Goal: Transaction & Acquisition: Purchase product/service

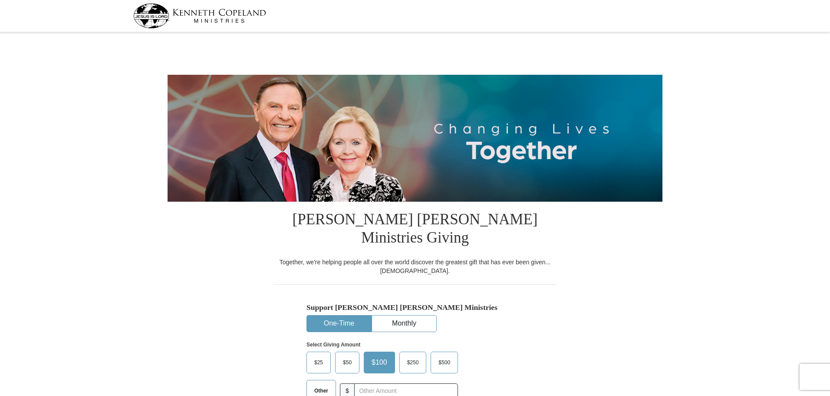
select select "KY"
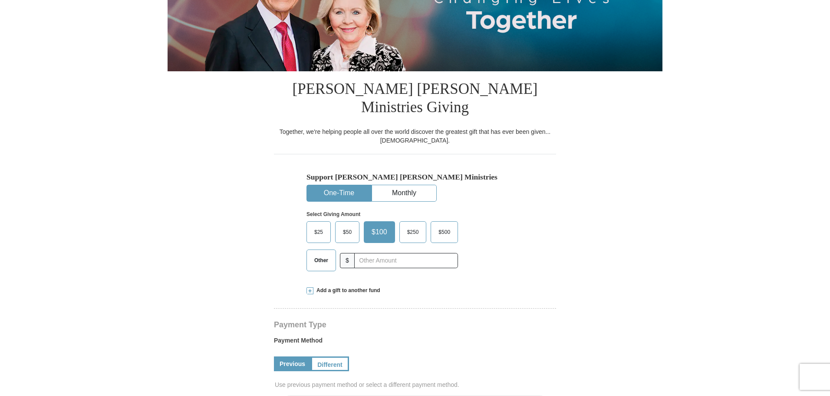
click at [312, 254] on span "Other" at bounding box center [321, 260] width 23 height 13
click at [0, 0] on input "Other" at bounding box center [0, 0] width 0 height 0
click at [311, 287] on span at bounding box center [310, 290] width 7 height 7
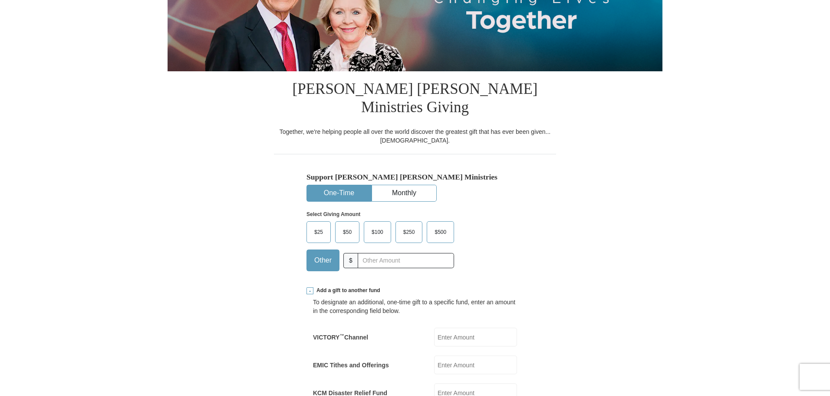
scroll to position [217, 0]
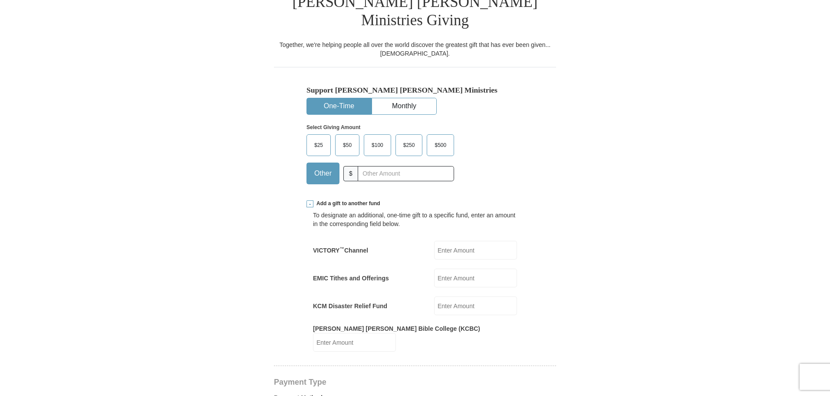
click at [484, 268] on input "EMIC Tithes and Offerings" at bounding box center [475, 277] width 83 height 19
type input "377.44"
click at [606, 294] on form "[PERSON_NAME] [PERSON_NAME] Ministries Giving Together, we're helping people al…" at bounding box center [415, 377] width 495 height 1118
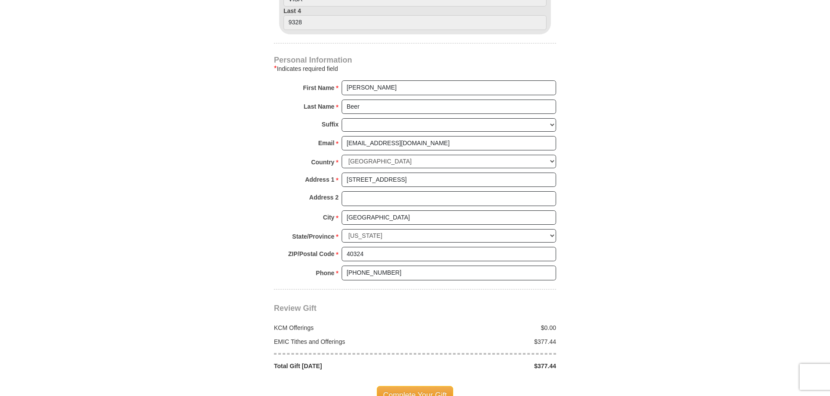
scroll to position [738, 0]
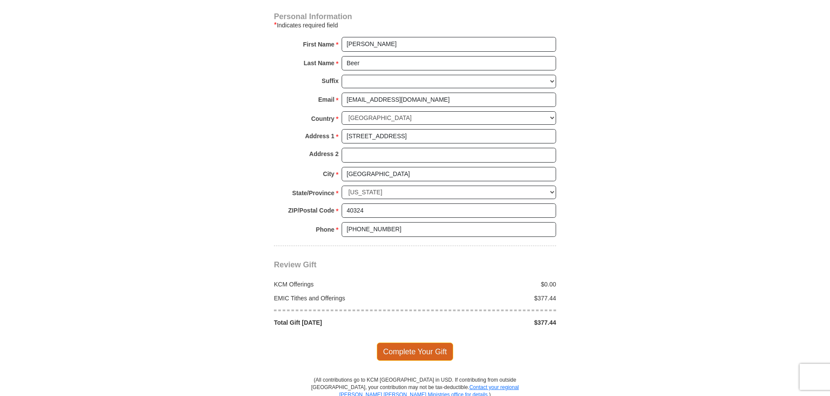
click at [413, 342] on span "Complete Your Gift" at bounding box center [415, 351] width 77 height 18
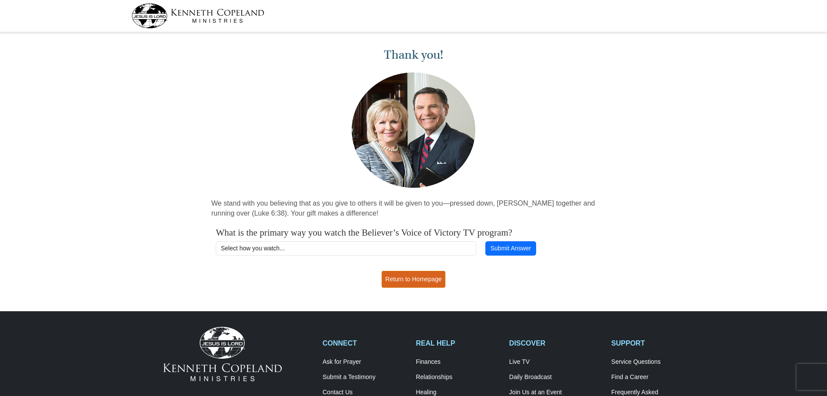
click at [422, 282] on link "Return to Homepage" at bounding box center [414, 279] width 64 height 17
